Goal: Task Accomplishment & Management: Manage account settings

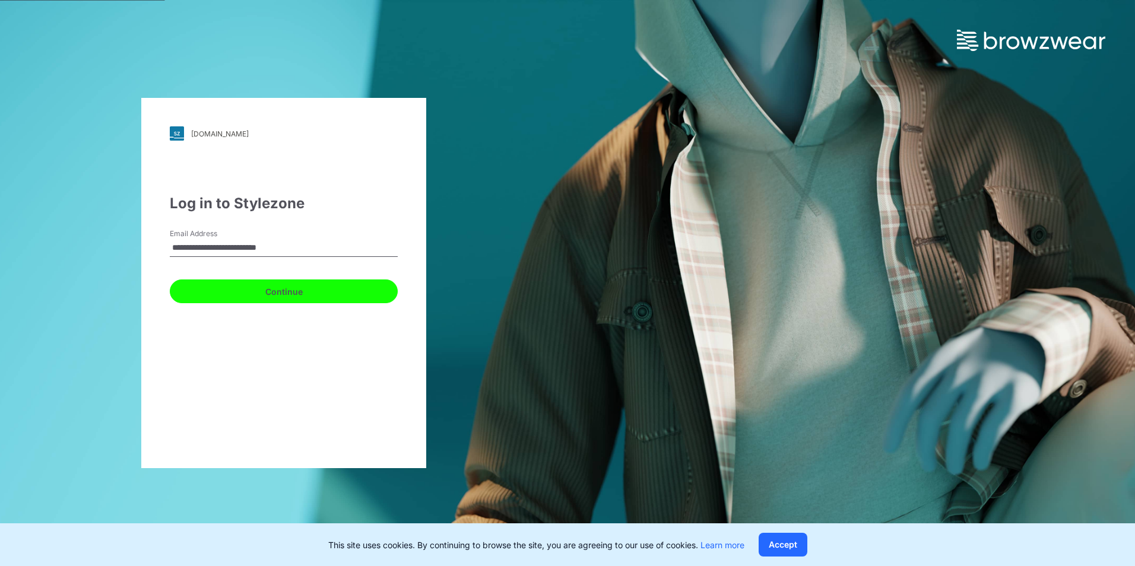
click at [246, 297] on button "Continue" at bounding box center [284, 292] width 228 height 24
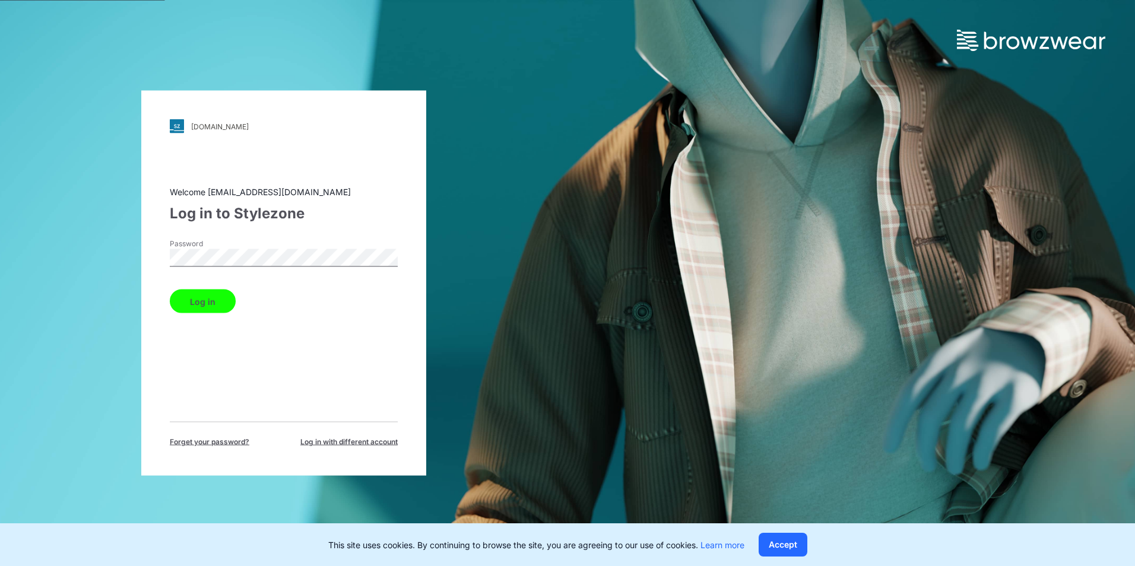
click at [201, 304] on button "Log in" at bounding box center [203, 302] width 66 height 24
